Goal: Task Accomplishment & Management: Complete application form

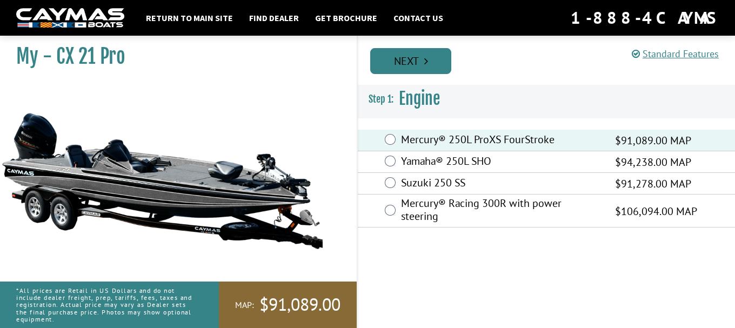
click at [406, 55] on link "Next" at bounding box center [410, 61] width 81 height 26
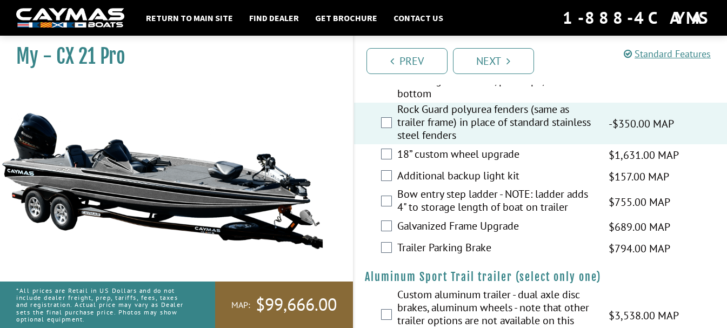
scroll to position [1677, 0]
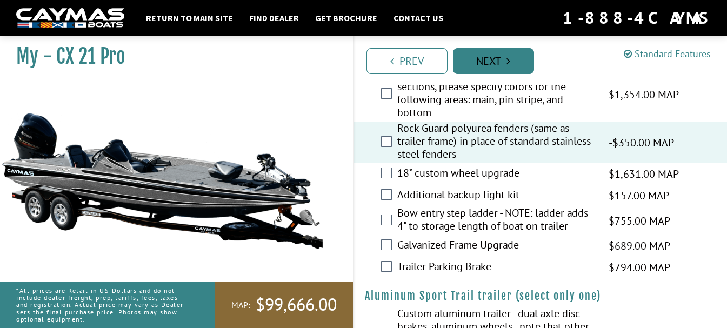
click at [473, 61] on link "Next" at bounding box center [493, 61] width 81 height 26
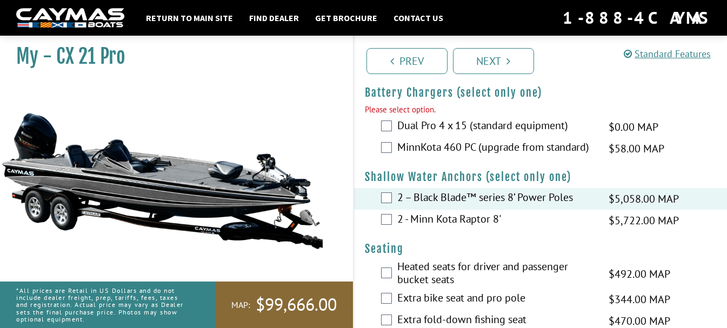
scroll to position [680, 0]
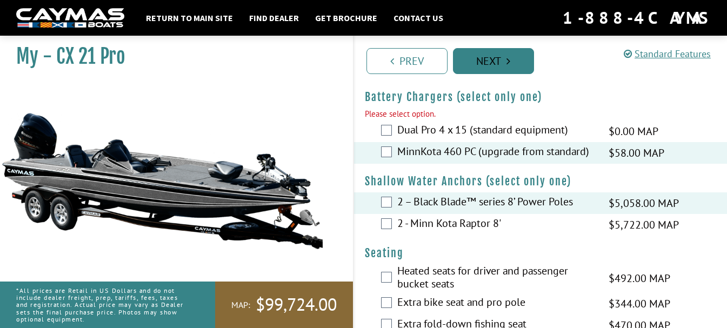
click at [484, 57] on link "Next" at bounding box center [493, 61] width 81 height 26
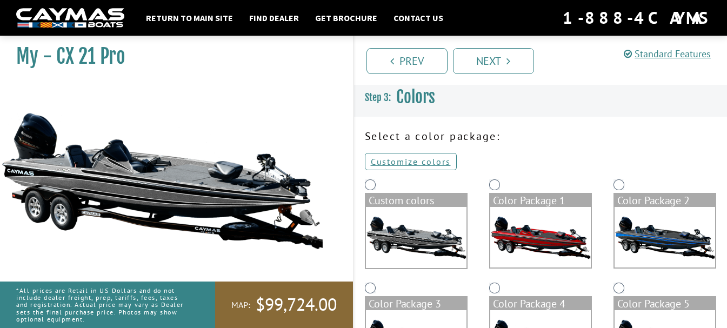
scroll to position [0, 0]
click at [427, 159] on link "Customize colors" at bounding box center [411, 161] width 92 height 17
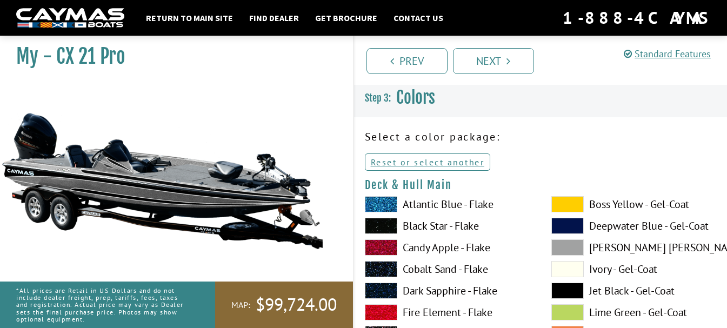
click at [393, 203] on span at bounding box center [381, 204] width 32 height 16
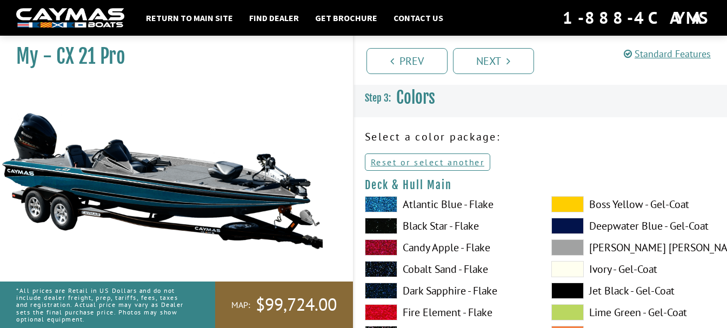
click at [565, 249] on span at bounding box center [567, 247] width 32 height 16
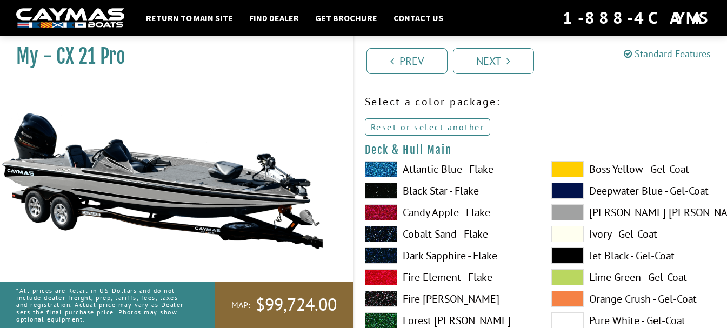
scroll to position [54, 0]
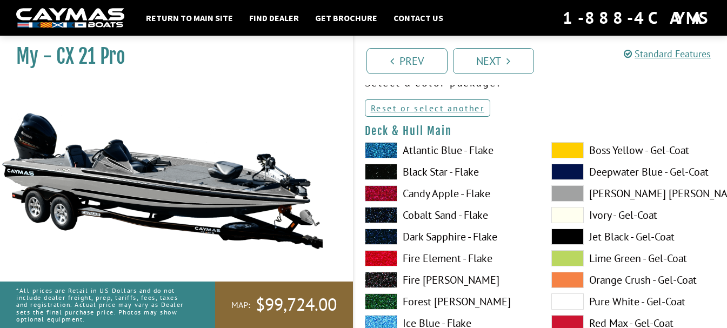
click at [390, 173] on span at bounding box center [381, 172] width 32 height 16
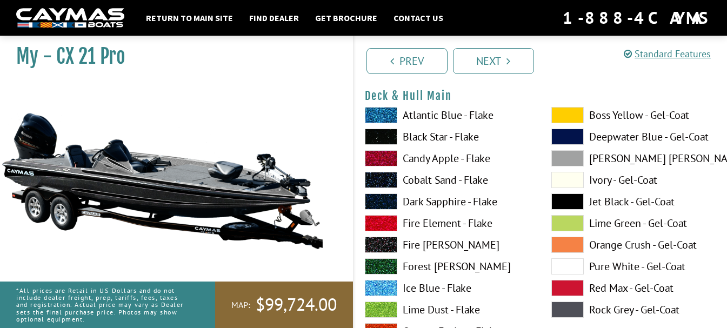
scroll to position [108, 0]
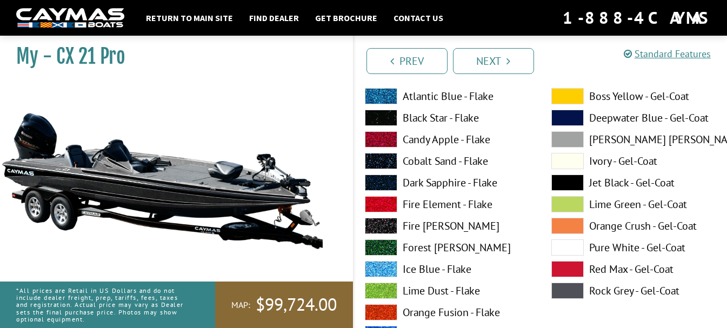
click at [386, 224] on span at bounding box center [381, 226] width 32 height 16
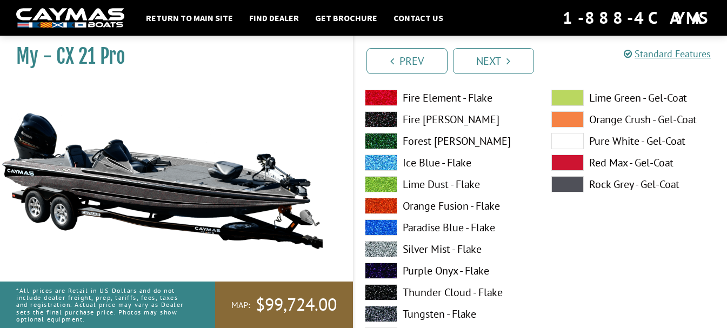
scroll to position [216, 0]
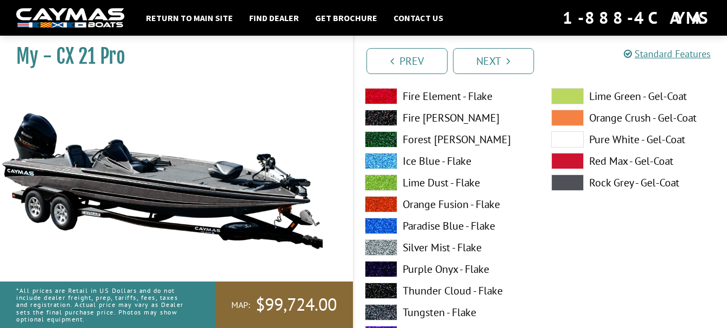
click at [392, 250] on span at bounding box center [381, 247] width 32 height 16
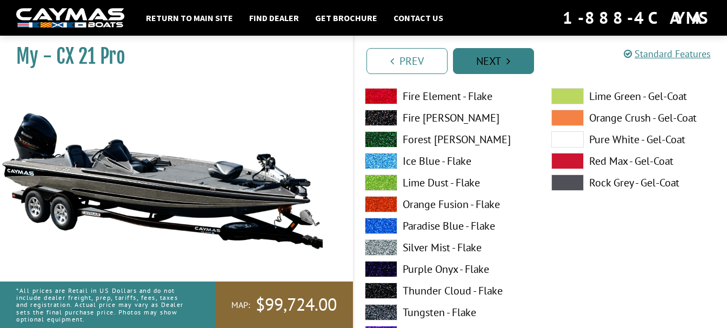
click at [458, 71] on link "Next" at bounding box center [493, 61] width 81 height 26
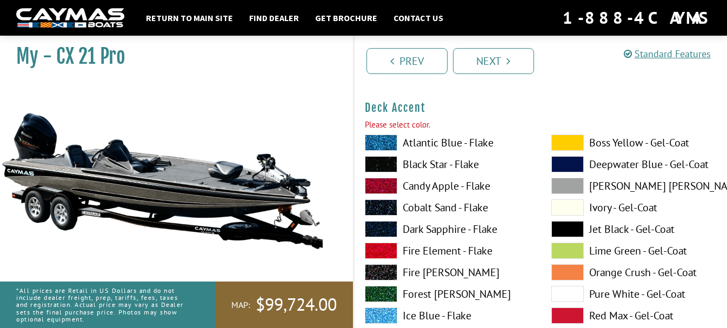
scroll to position [533, 0]
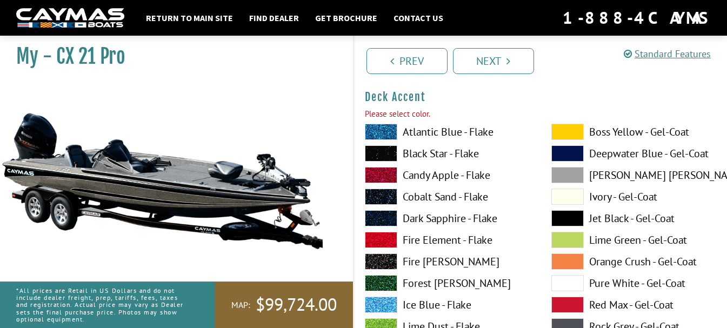
click at [393, 137] on span at bounding box center [381, 132] width 32 height 16
click at [380, 306] on span at bounding box center [381, 305] width 32 height 16
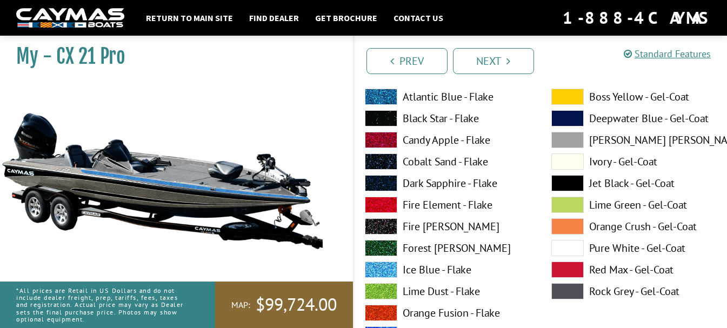
scroll to position [587, 0]
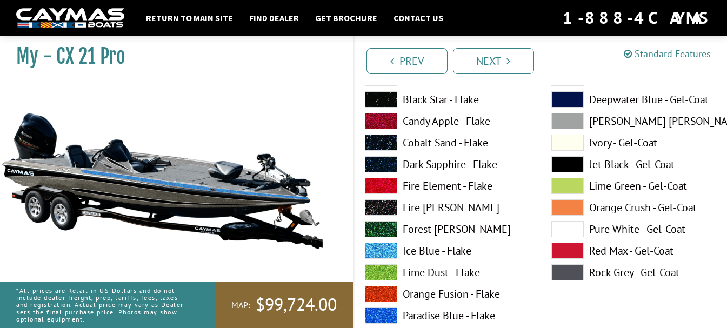
click at [386, 312] on span at bounding box center [381, 315] width 32 height 16
click at [386, 250] on span at bounding box center [381, 251] width 32 height 16
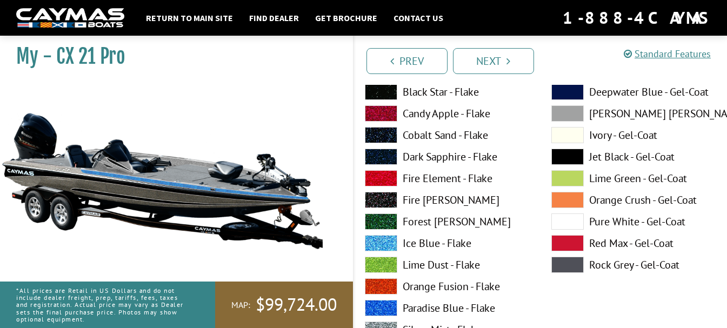
scroll to position [1073, 0]
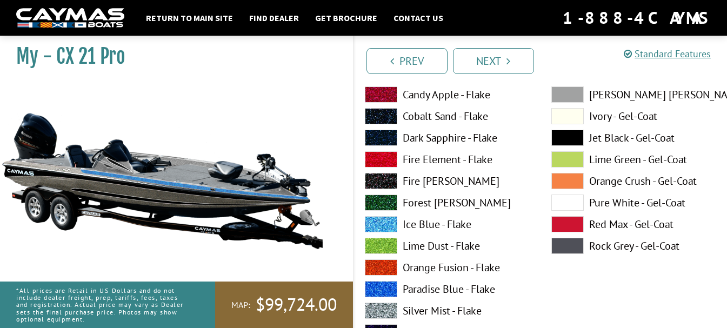
click at [387, 223] on span at bounding box center [381, 224] width 32 height 16
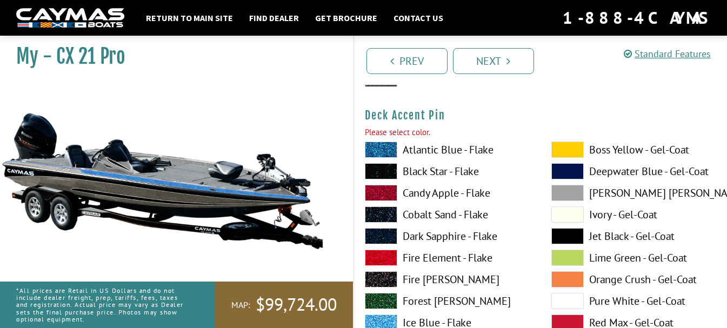
scroll to position [965, 0]
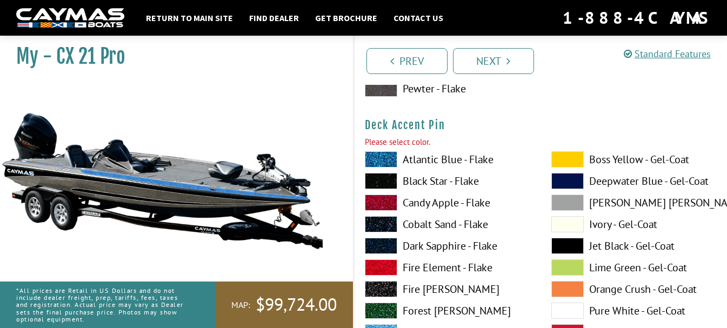
click at [384, 183] on span at bounding box center [381, 181] width 32 height 16
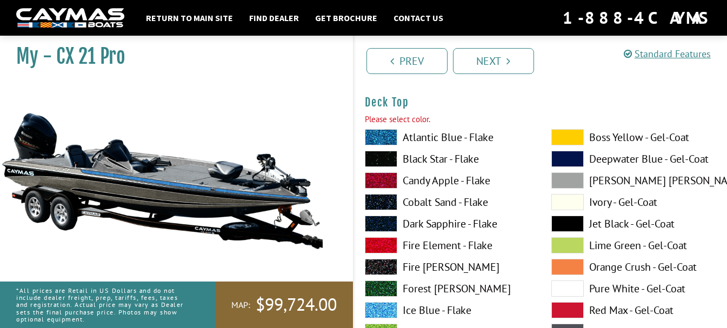
scroll to position [1451, 0]
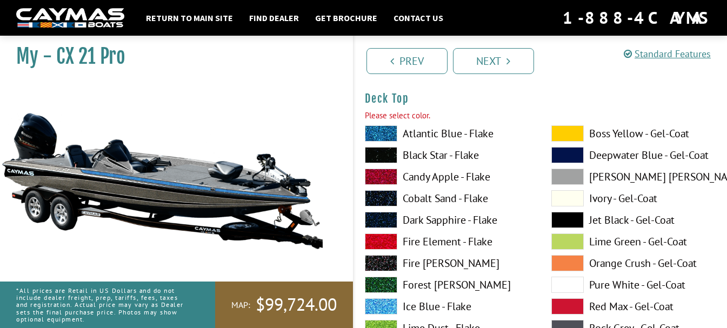
click at [393, 305] on span at bounding box center [381, 306] width 32 height 16
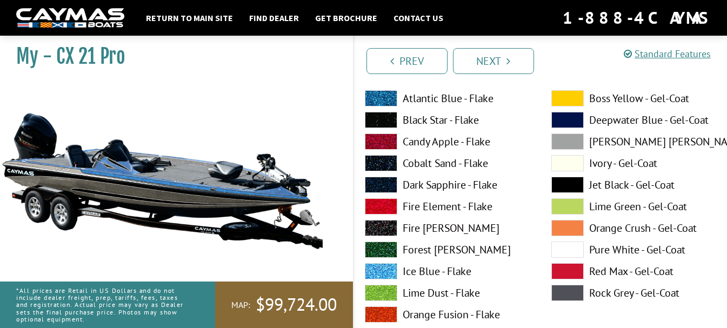
scroll to position [1559, 0]
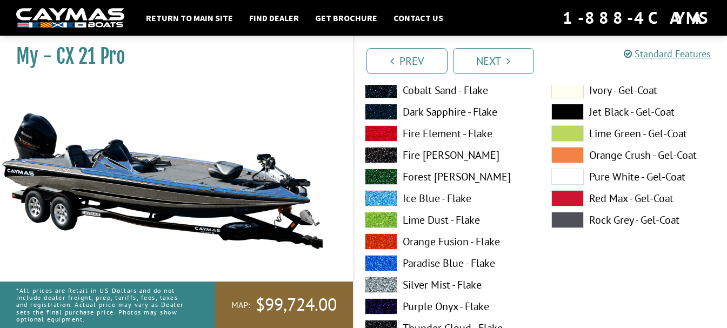
click at [388, 283] on span at bounding box center [381, 285] width 32 height 16
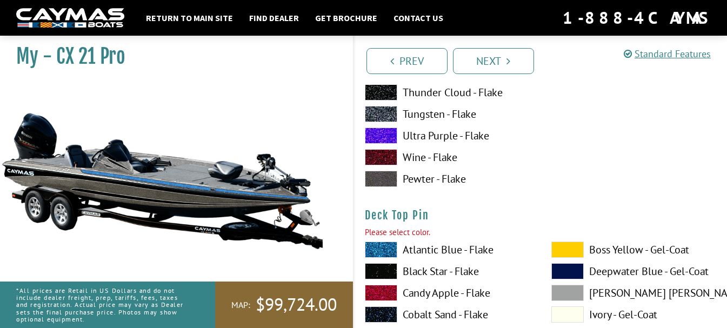
scroll to position [1830, 0]
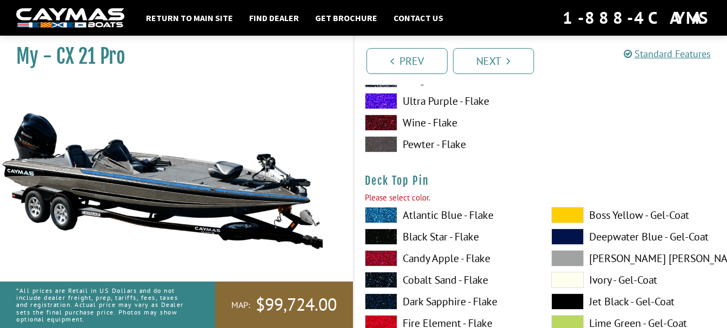
click at [387, 240] on span at bounding box center [381, 237] width 32 height 16
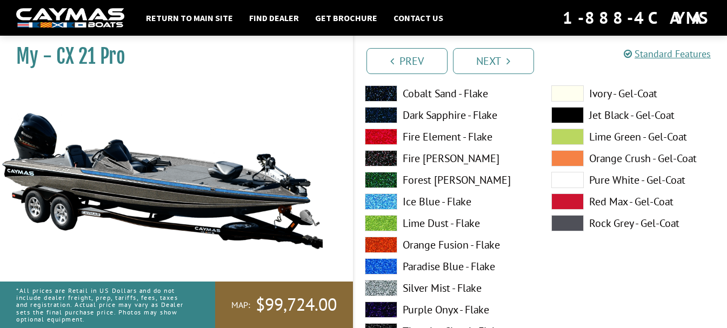
scroll to position [2478, 0]
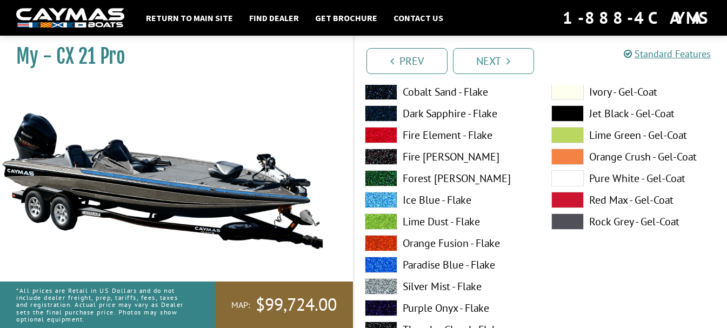
click at [392, 203] on span at bounding box center [381, 200] width 32 height 16
click at [385, 284] on span at bounding box center [381, 286] width 32 height 16
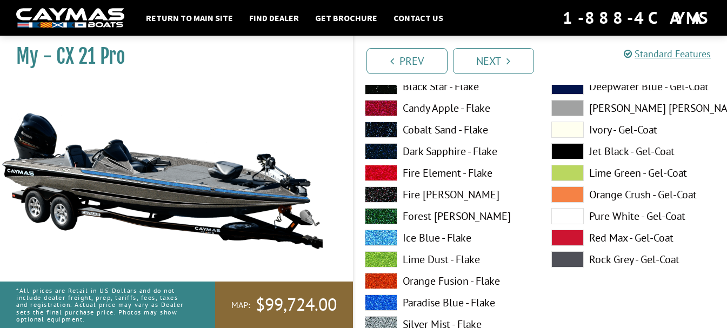
scroll to position [2910, 0]
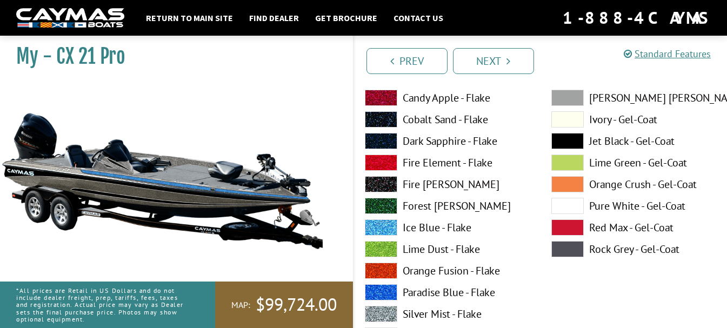
click at [393, 229] on span at bounding box center [381, 227] width 32 height 16
drag, startPoint x: 382, startPoint y: 315, endPoint x: 391, endPoint y: 310, distance: 10.2
click at [384, 313] on span at bounding box center [381, 314] width 32 height 16
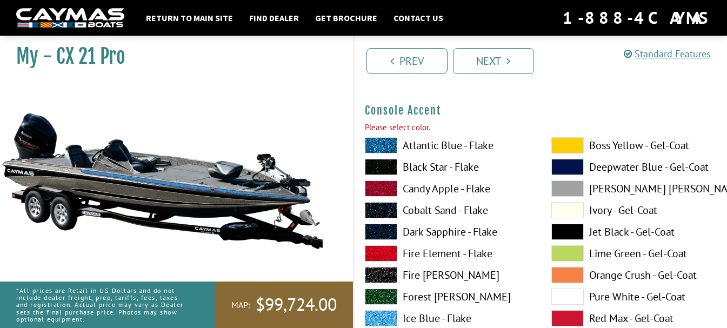
scroll to position [3343, 0]
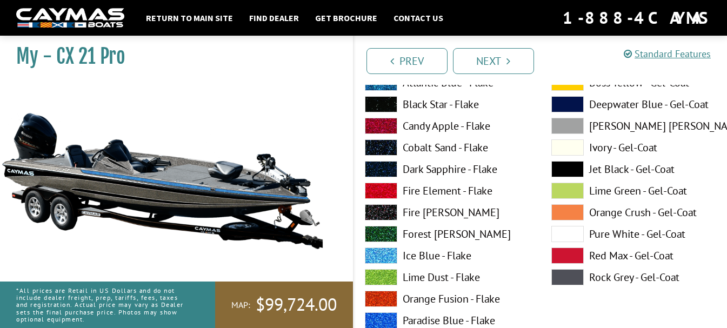
click at [388, 251] on span at bounding box center [381, 255] width 32 height 16
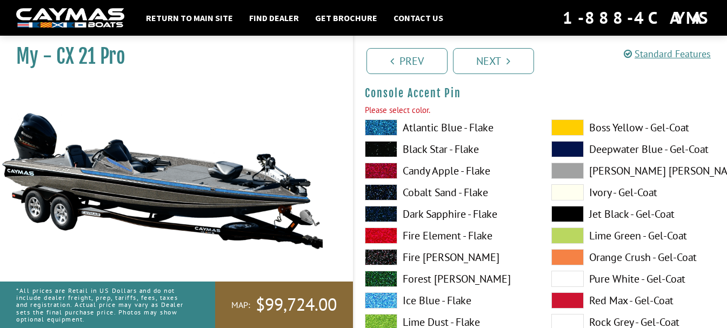
scroll to position [3775, 0]
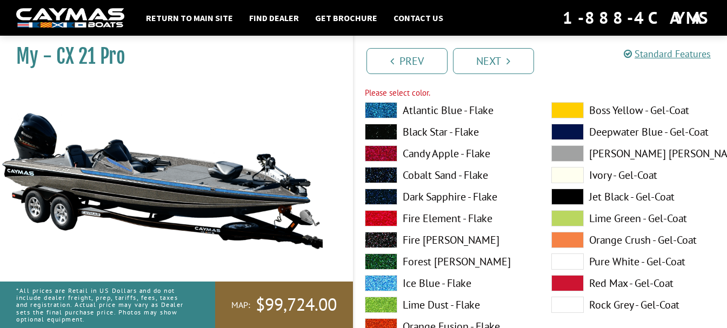
click at [381, 130] on span at bounding box center [381, 132] width 32 height 16
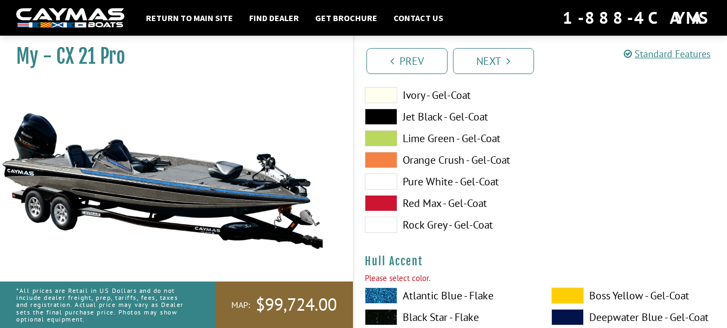
scroll to position [4261, 0]
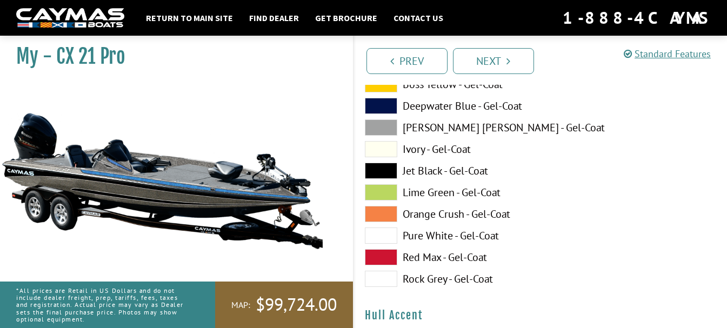
click at [394, 191] on span at bounding box center [381, 192] width 32 height 16
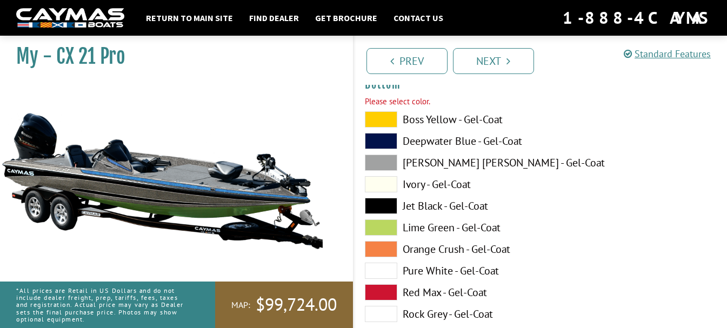
scroll to position [4207, 0]
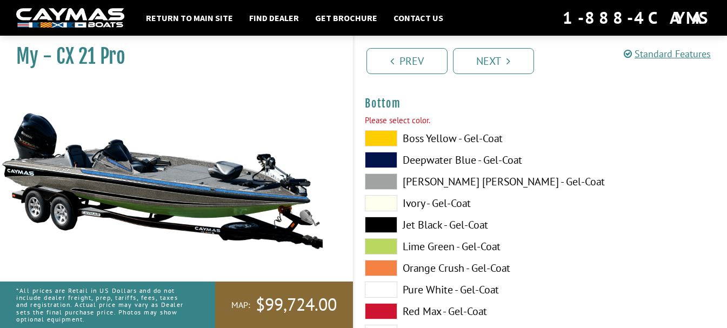
click at [386, 222] on span at bounding box center [381, 225] width 32 height 16
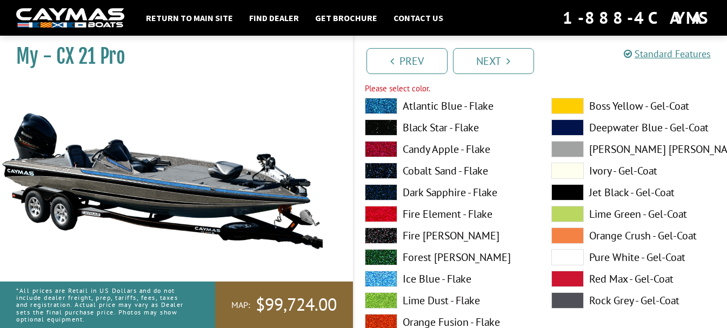
scroll to position [4531, 0]
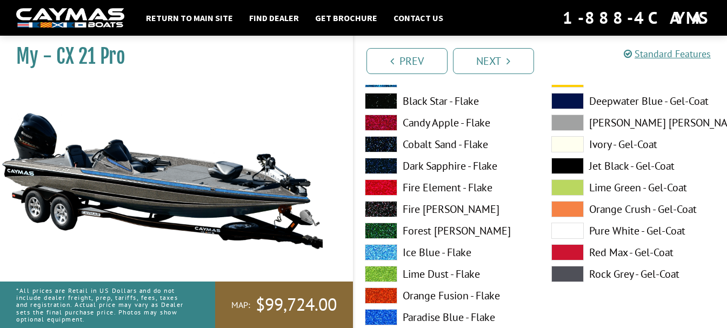
click at [384, 250] on span at bounding box center [381, 252] width 32 height 16
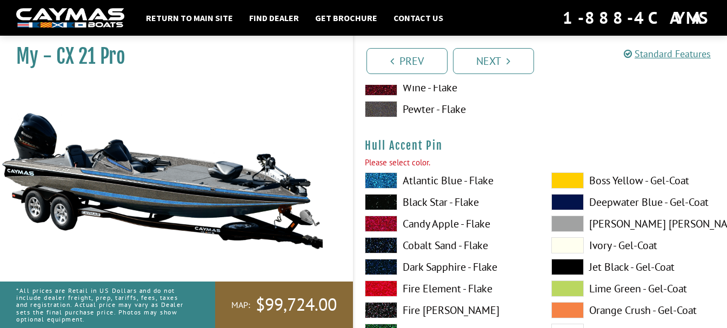
scroll to position [4910, 0]
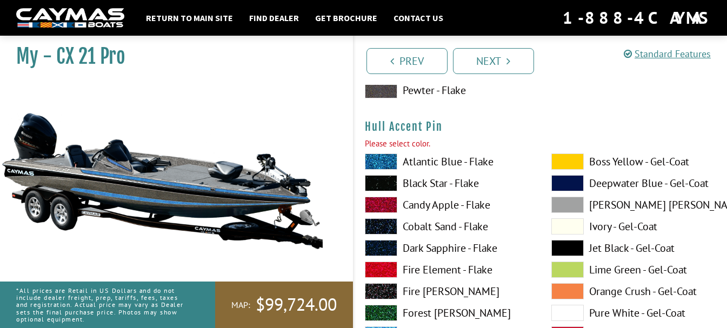
click at [389, 187] on span at bounding box center [381, 183] width 32 height 16
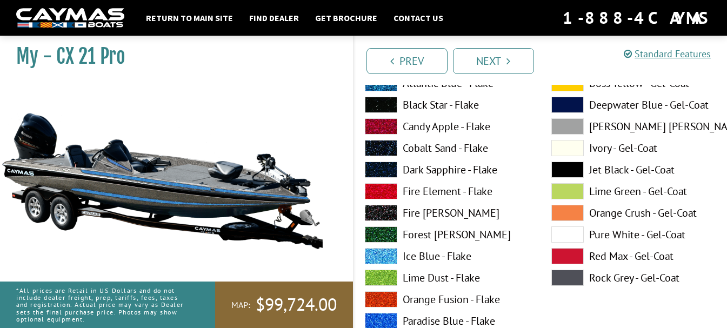
scroll to position [5450, 0]
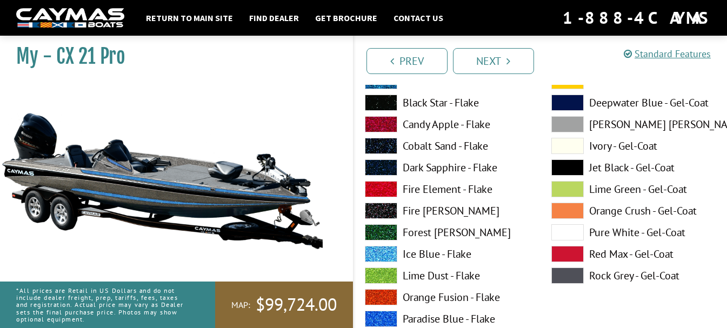
click at [387, 254] on span at bounding box center [381, 254] width 32 height 16
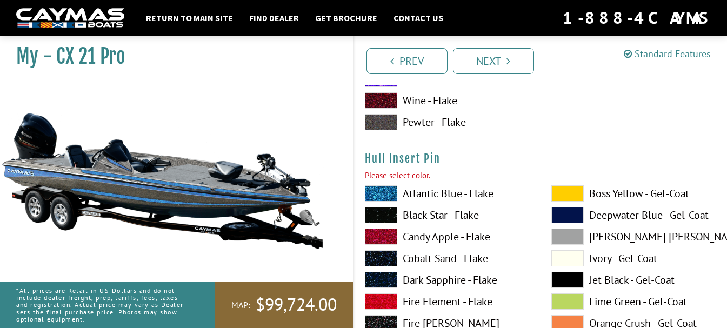
scroll to position [5828, 0]
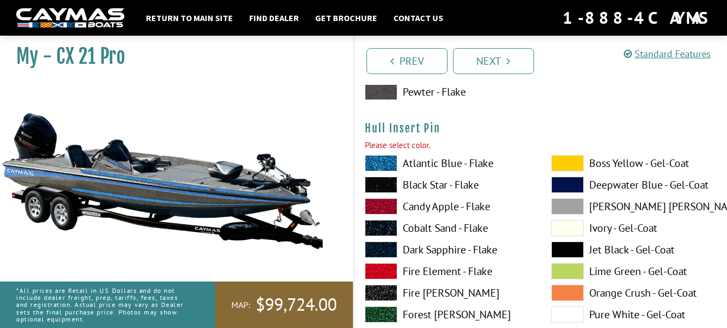
click at [376, 185] on span at bounding box center [381, 185] width 32 height 16
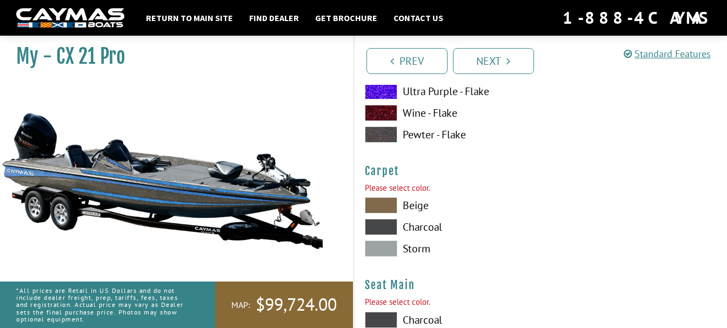
scroll to position [6260, 0]
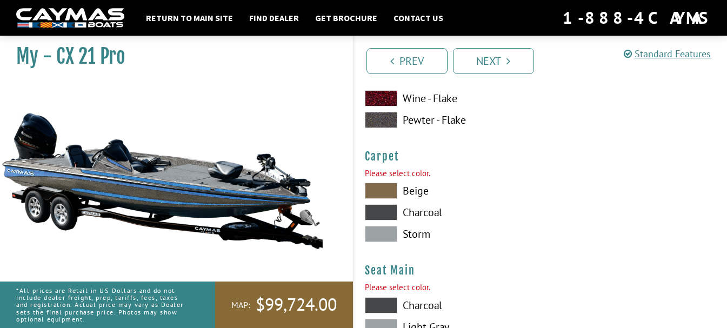
click at [383, 235] on span at bounding box center [381, 234] width 32 height 16
click at [385, 210] on span at bounding box center [381, 212] width 32 height 16
click at [384, 233] on span at bounding box center [381, 234] width 32 height 16
click at [394, 192] on span at bounding box center [381, 191] width 32 height 16
click at [377, 234] on span at bounding box center [381, 234] width 32 height 16
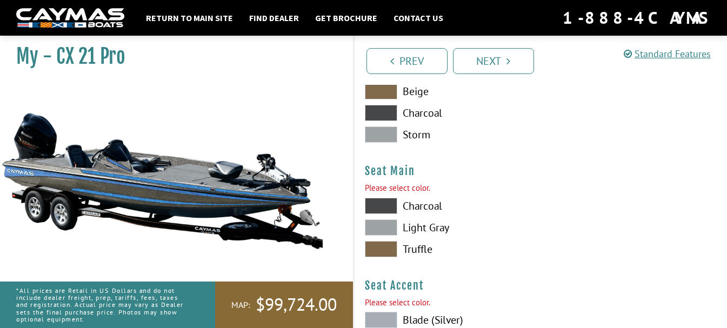
scroll to position [6368, 0]
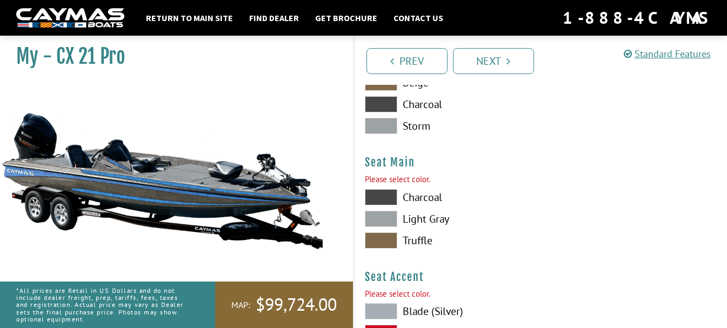
click at [392, 217] on span at bounding box center [381, 219] width 32 height 16
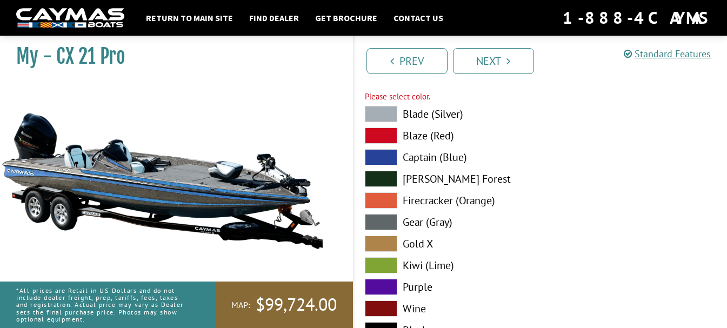
scroll to position [6531, 0]
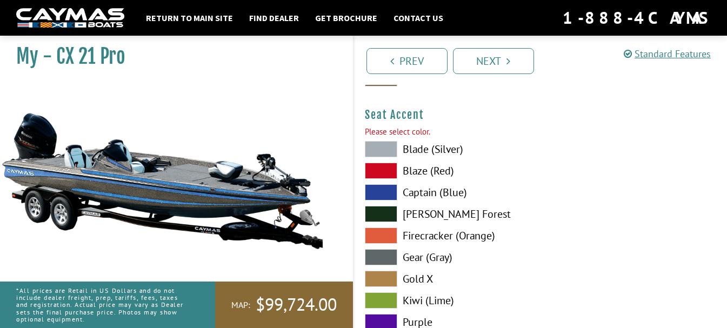
click at [377, 191] on span at bounding box center [381, 192] width 32 height 16
click at [378, 145] on span at bounding box center [381, 149] width 32 height 16
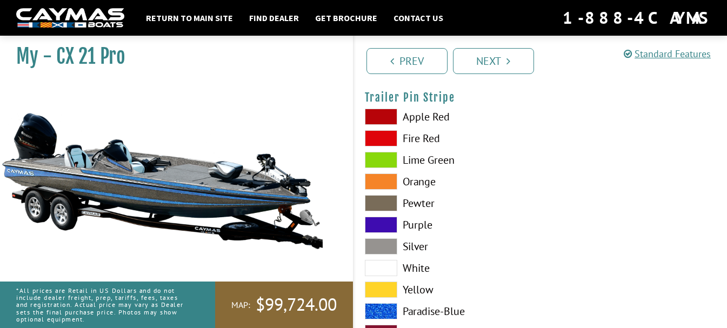
scroll to position [6880, 0]
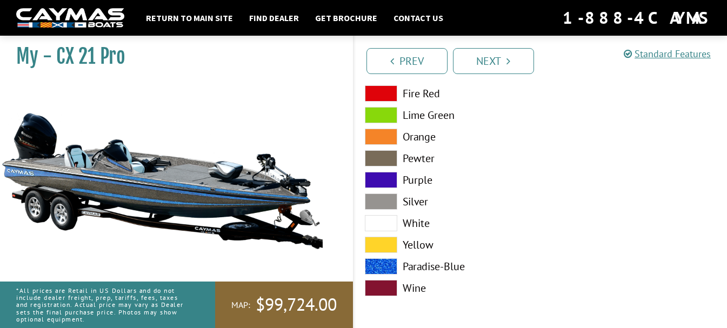
click at [381, 267] on span at bounding box center [381, 266] width 32 height 16
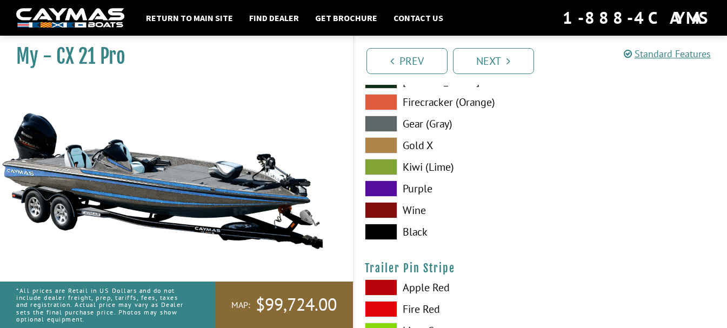
scroll to position [6664, 0]
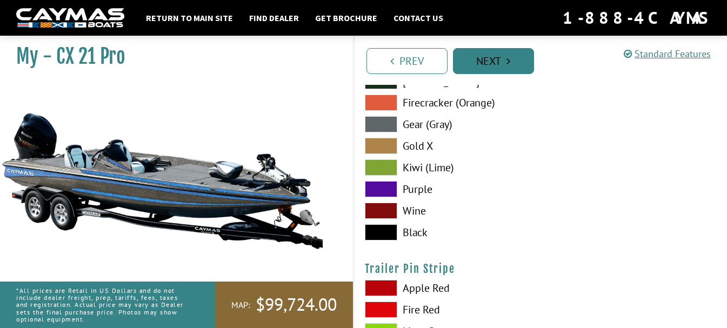
click at [481, 63] on link "Next" at bounding box center [493, 61] width 81 height 26
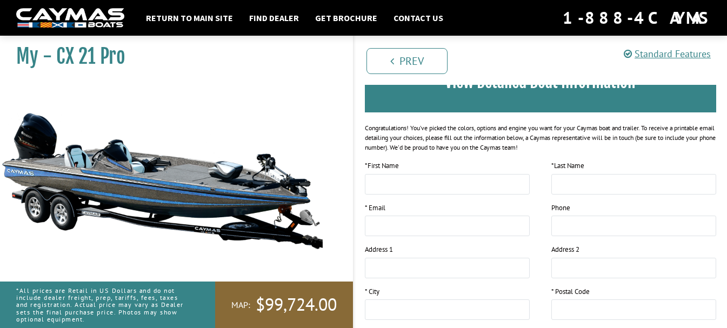
scroll to position [108, 0]
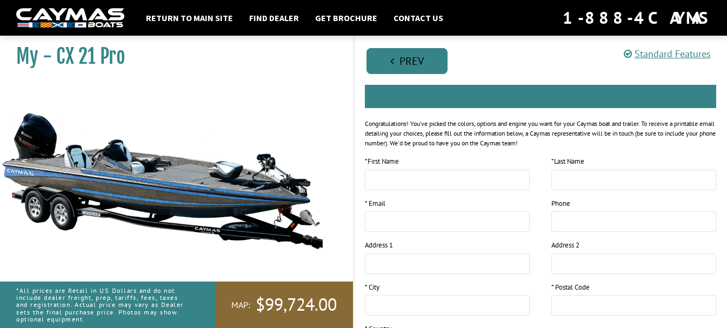
click at [407, 70] on link "Prev" at bounding box center [406, 61] width 81 height 26
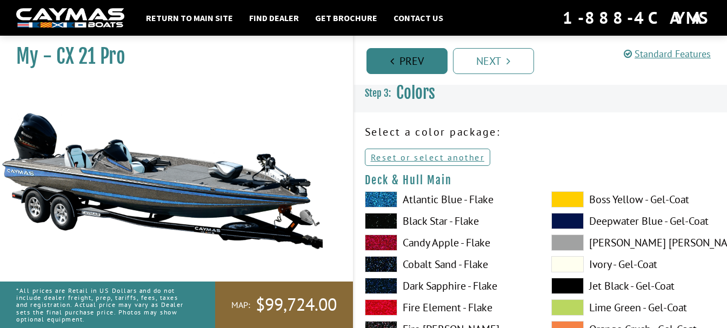
scroll to position [0, 0]
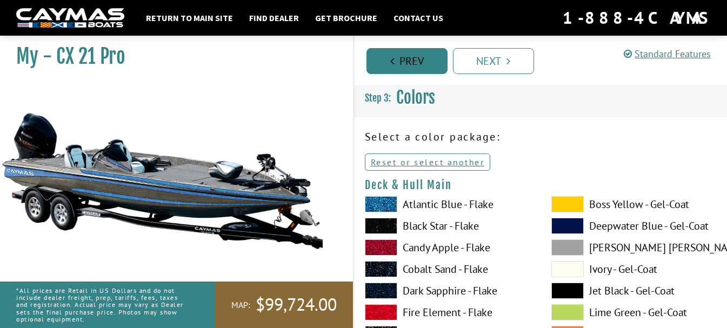
click at [409, 67] on link "Prev" at bounding box center [406, 61] width 81 height 26
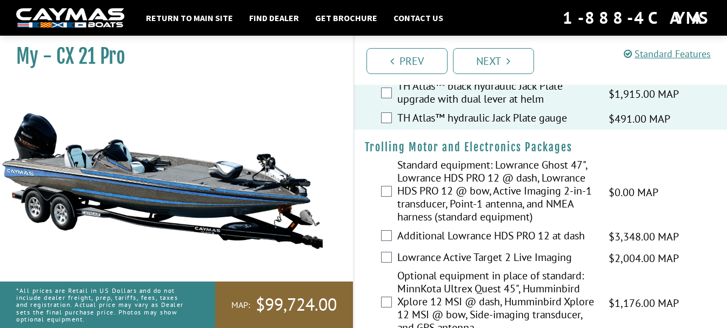
scroll to position [108, 0]
